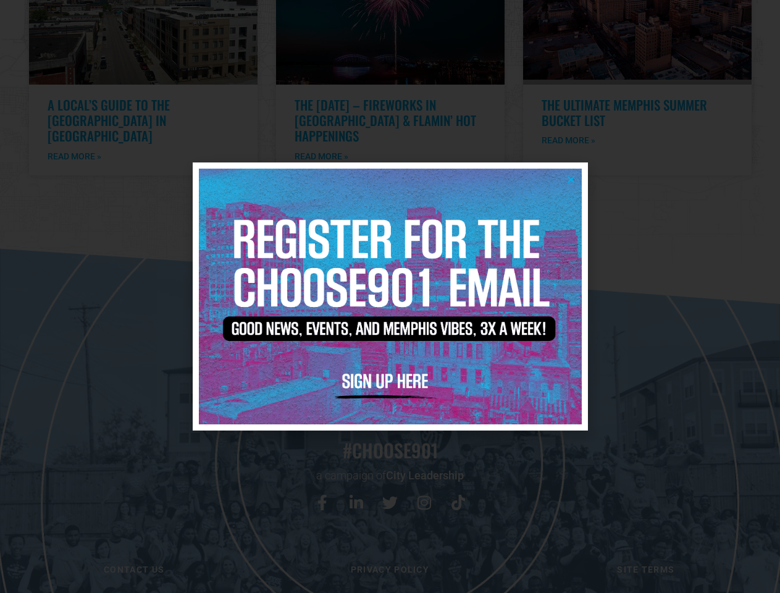
click at [571, 179] on icon "Close" at bounding box center [570, 179] width 9 height 9
